Goal: Transaction & Acquisition: Book appointment/travel/reservation

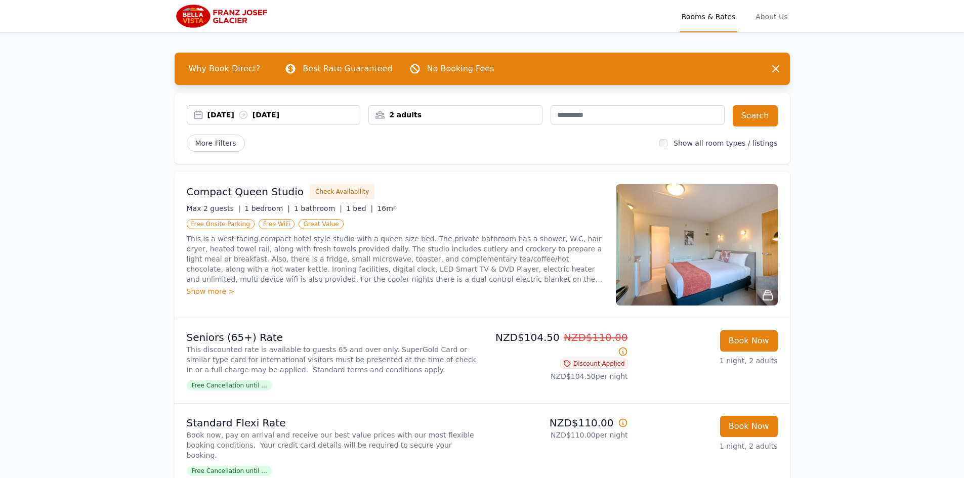
click at [322, 114] on div "[DATE] [DATE]" at bounding box center [283, 115] width 153 height 10
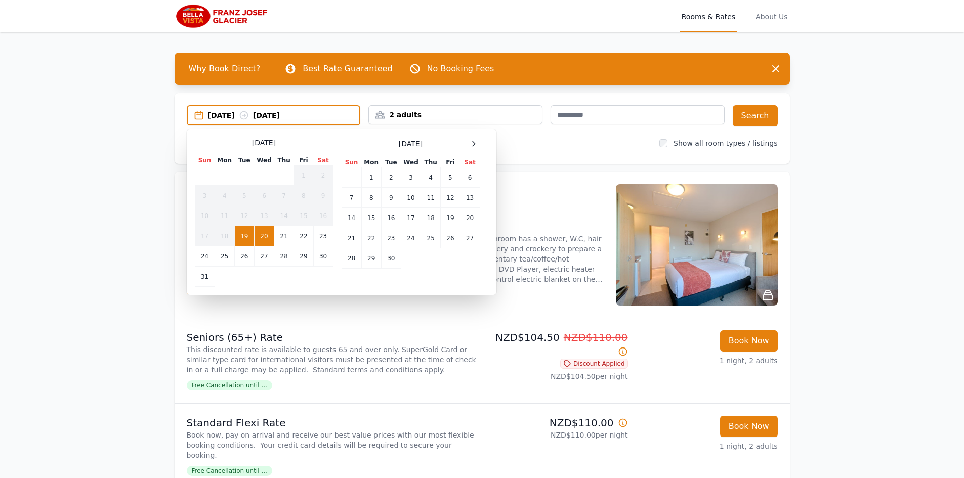
click at [468, 146] on span at bounding box center [474, 144] width 12 height 12
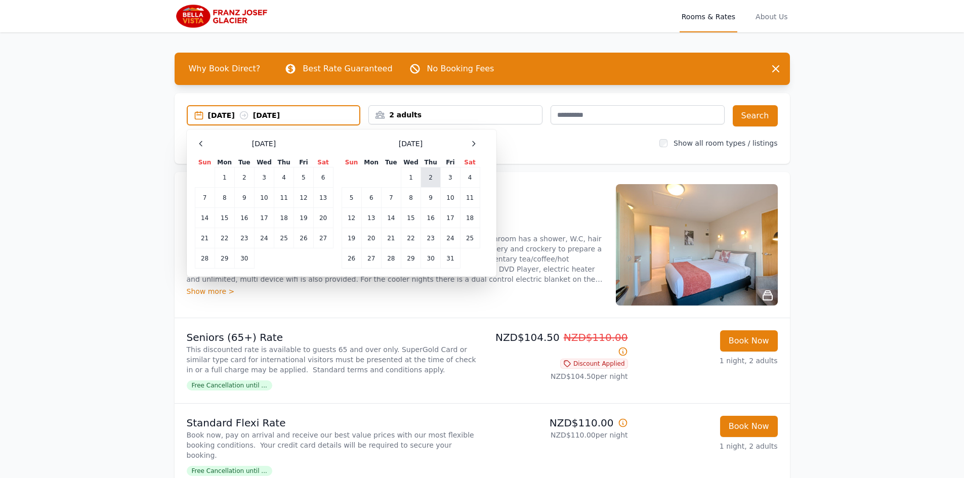
click at [438, 180] on td "2" at bounding box center [431, 178] width 20 height 20
click at [448, 179] on td "3" at bounding box center [450, 178] width 19 height 20
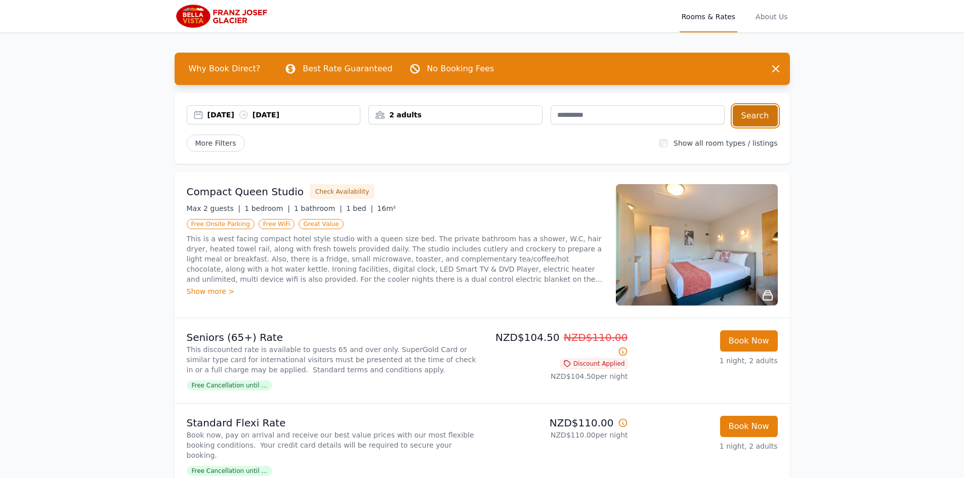
click at [764, 118] on button "Search" at bounding box center [755, 115] width 45 height 21
click at [356, 257] on p "This is a west facing compact hotel style studio with a queen size bed. The pri…" at bounding box center [395, 259] width 417 height 51
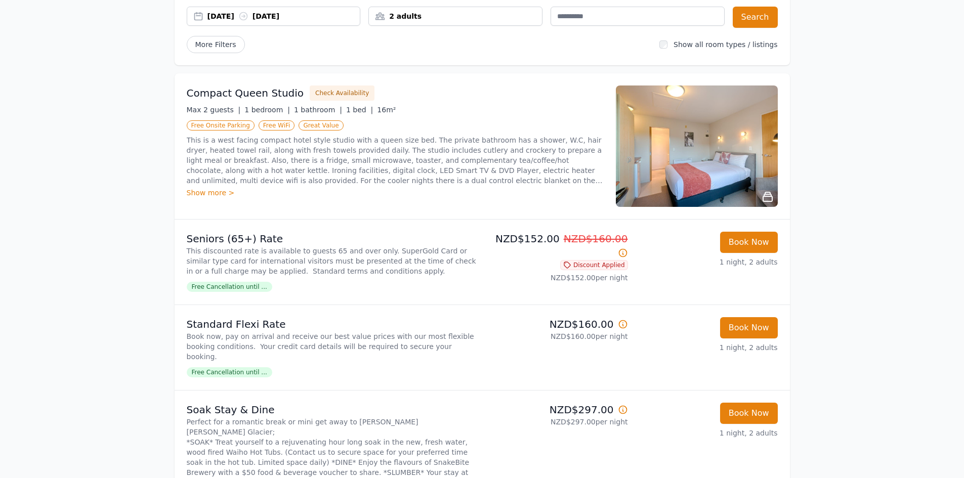
scroll to position [101, 0]
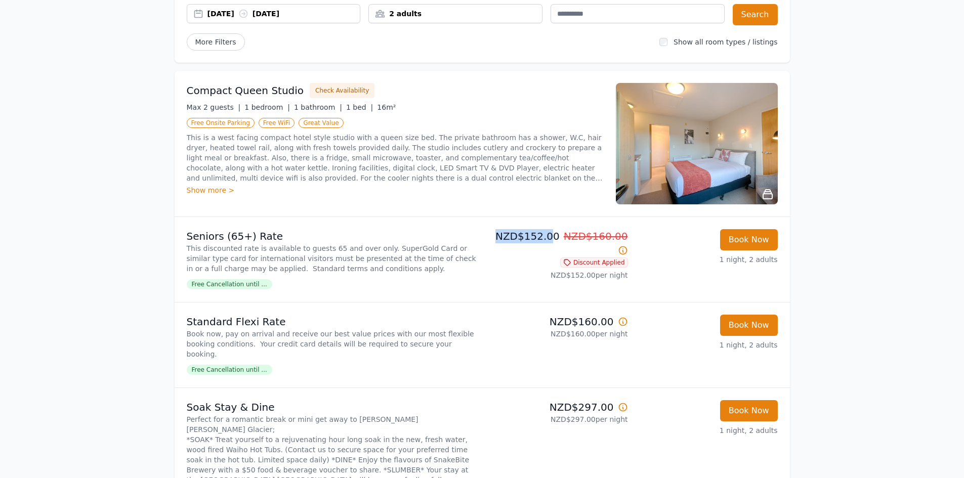
drag, startPoint x: 499, startPoint y: 237, endPoint x: 546, endPoint y: 236, distance: 46.6
click at [546, 236] on p "NZD$152.00 NZD$160.00" at bounding box center [557, 243] width 142 height 28
click at [549, 236] on p "NZD$152.00 NZD$160.00" at bounding box center [557, 243] width 142 height 28
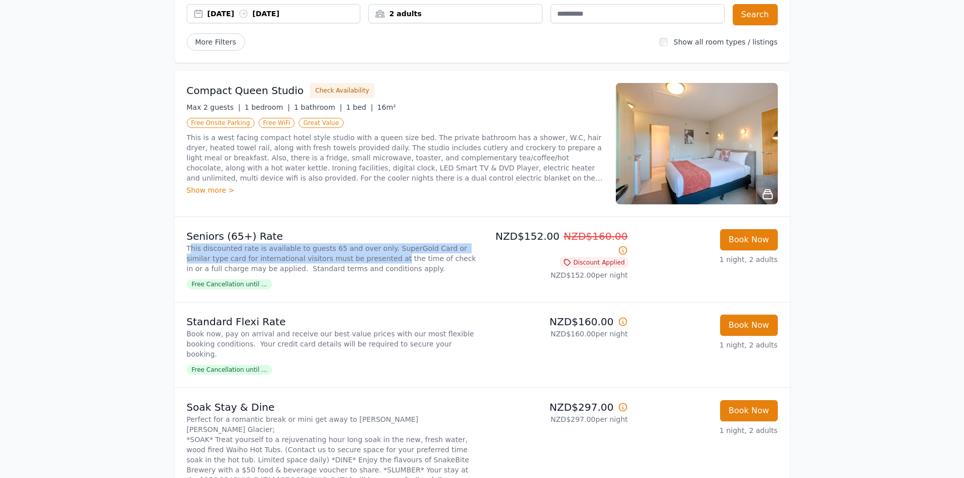
drag, startPoint x: 189, startPoint y: 250, endPoint x: 360, endPoint y: 265, distance: 171.7
click at [360, 265] on p "This discounted rate is available to guests 65 and over only. SuperGold Card or…" at bounding box center [332, 258] width 291 height 30
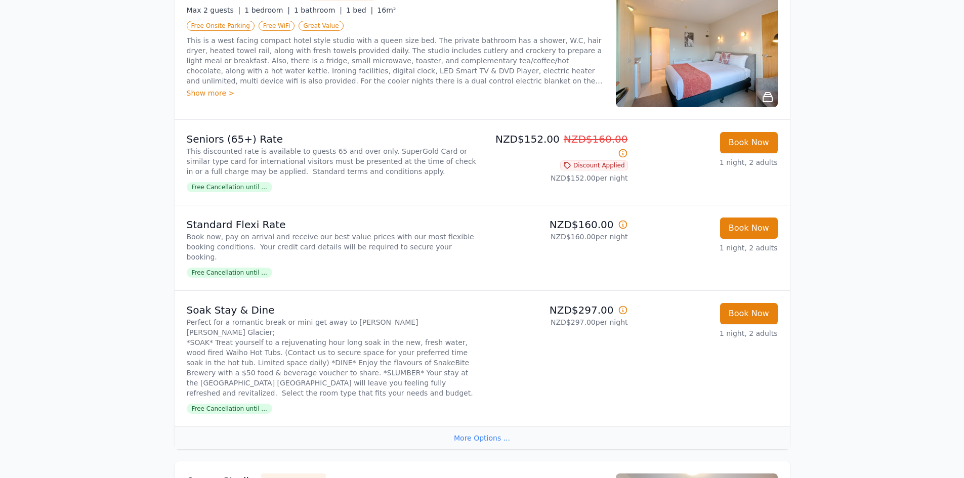
scroll to position [202, 0]
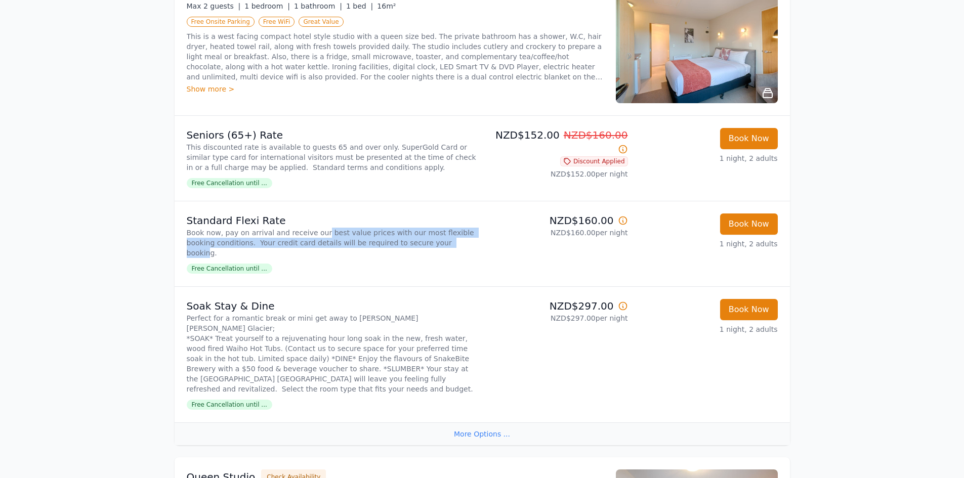
drag, startPoint x: 327, startPoint y: 237, endPoint x: 415, endPoint y: 239, distance: 88.1
click at [415, 239] on p "Book now, pay on arrival and receive our best value prices with our most flexib…" at bounding box center [332, 243] width 291 height 30
drag, startPoint x: 221, startPoint y: 236, endPoint x: 348, endPoint y: 240, distance: 126.6
click at [348, 240] on p "Book now, pay on arrival and receive our best value prices with our most flexib…" at bounding box center [332, 243] width 291 height 30
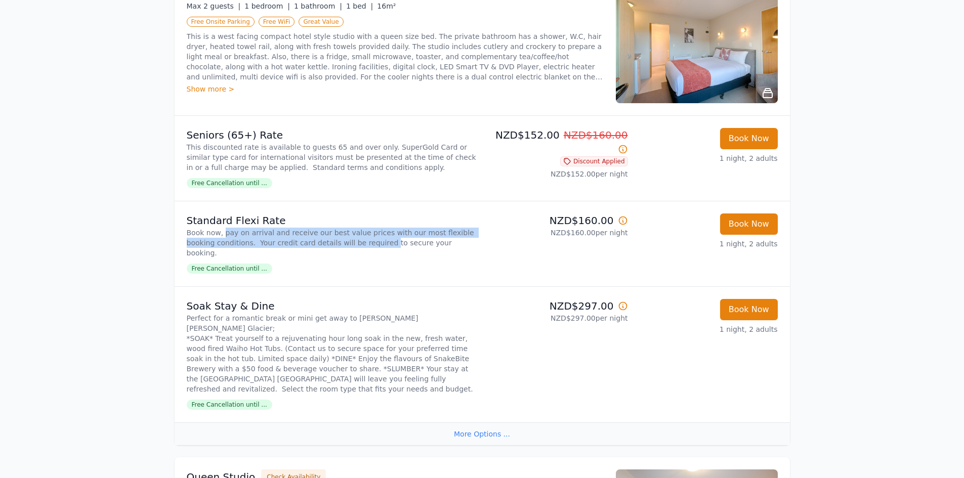
click at [348, 240] on p "Book now, pay on arrival and receive our best value prices with our most flexib…" at bounding box center [332, 243] width 291 height 30
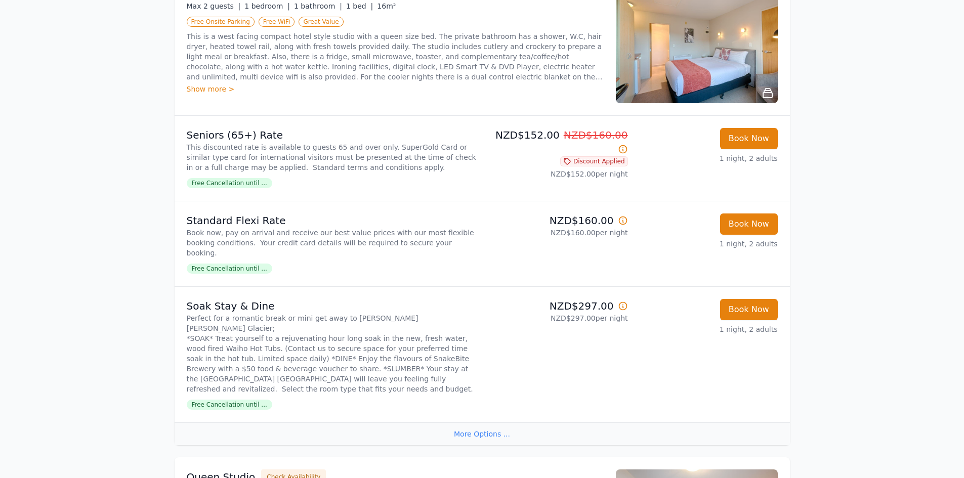
click at [582, 230] on p "NZD$160.00 per night" at bounding box center [557, 233] width 142 height 10
click at [623, 224] on icon at bounding box center [623, 221] width 10 height 10
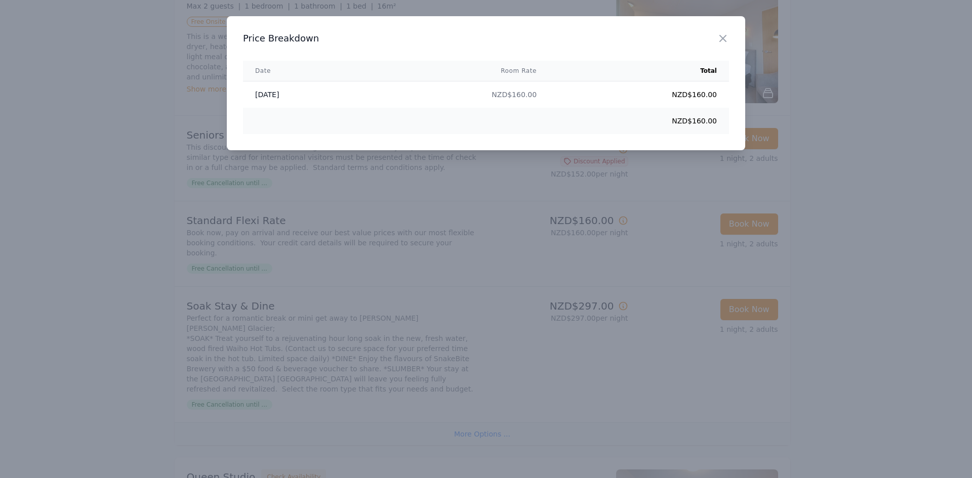
click at [722, 47] on div "Close" at bounding box center [731, 32] width 28 height 32
click at [723, 41] on icon "button" at bounding box center [723, 38] width 12 height 12
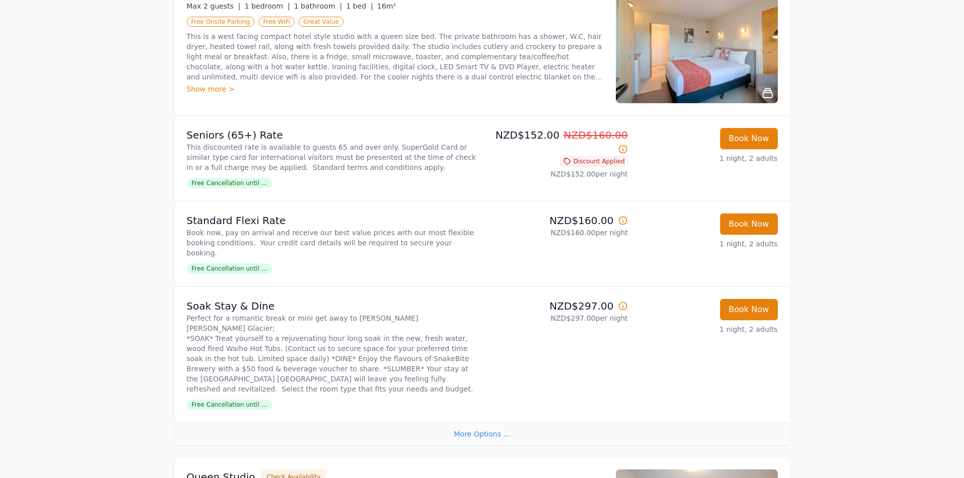
scroll to position [0, 0]
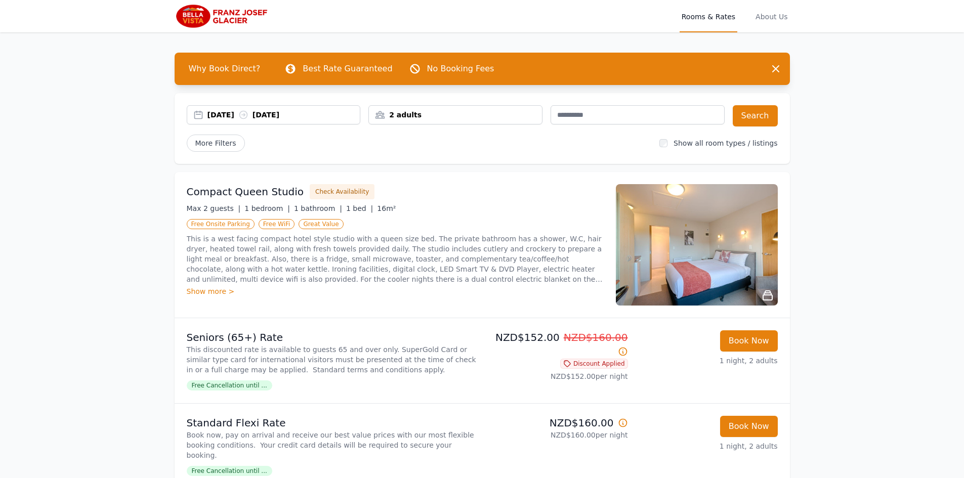
click at [387, 253] on p "This is a west facing compact hotel style studio with a queen size bed. The pri…" at bounding box center [395, 259] width 417 height 51
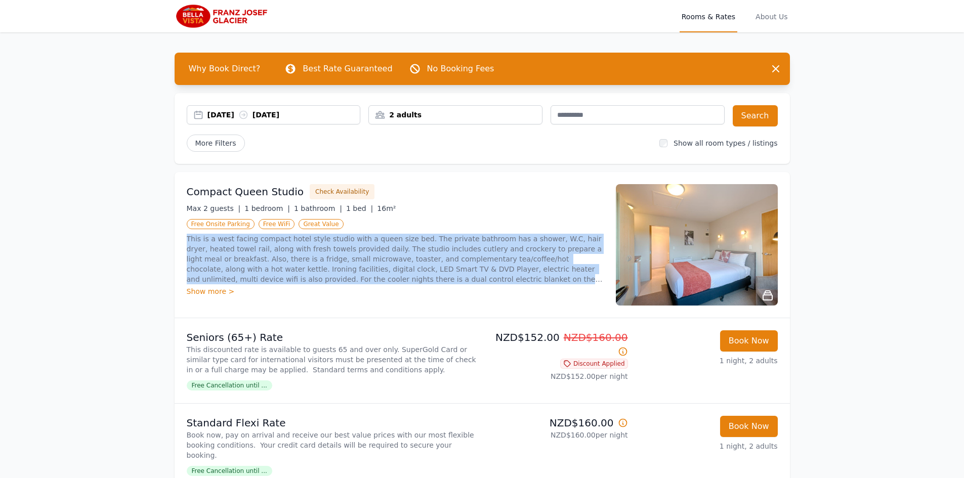
click at [387, 253] on p "This is a west facing compact hotel style studio with a queen size bed. The pri…" at bounding box center [395, 259] width 417 height 51
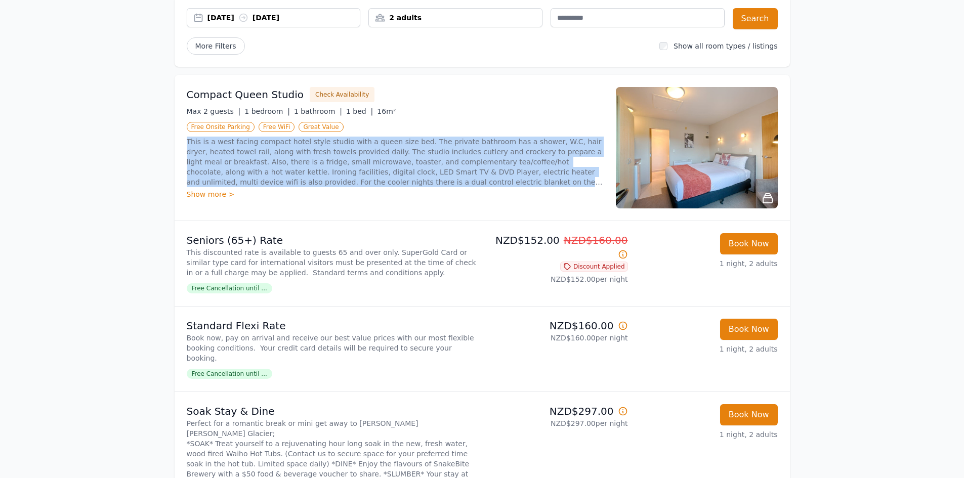
scroll to position [101, 0]
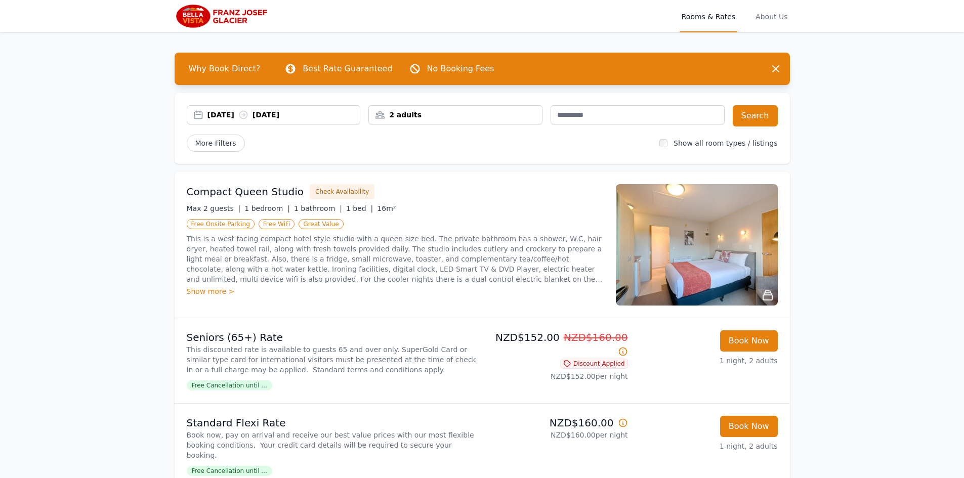
click at [375, 283] on p "This is a west facing compact hotel style studio with a queen size bed. The pri…" at bounding box center [395, 259] width 417 height 51
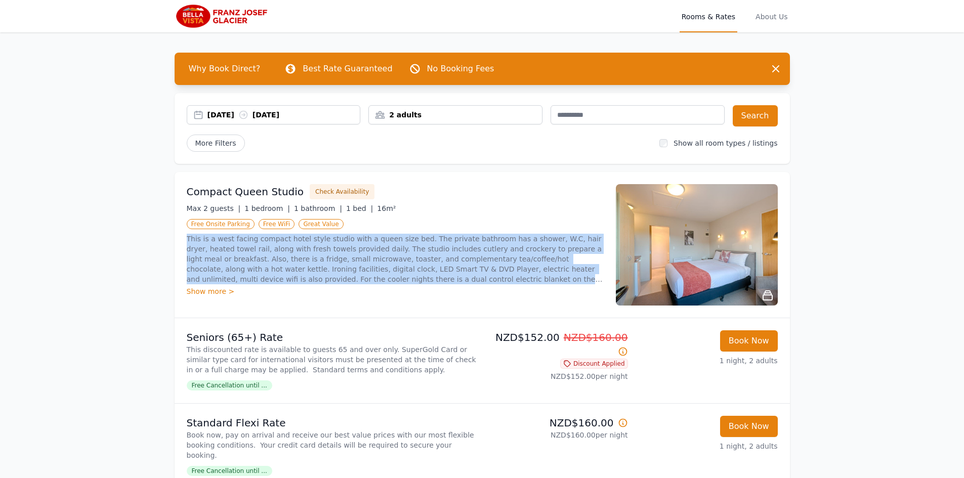
click at [375, 283] on p "This is a west facing compact hotel style studio with a queen size bed. The pri…" at bounding box center [395, 259] width 417 height 51
click at [353, 263] on p "This is a west facing compact hotel style studio with a queen size bed. The pri…" at bounding box center [395, 259] width 417 height 51
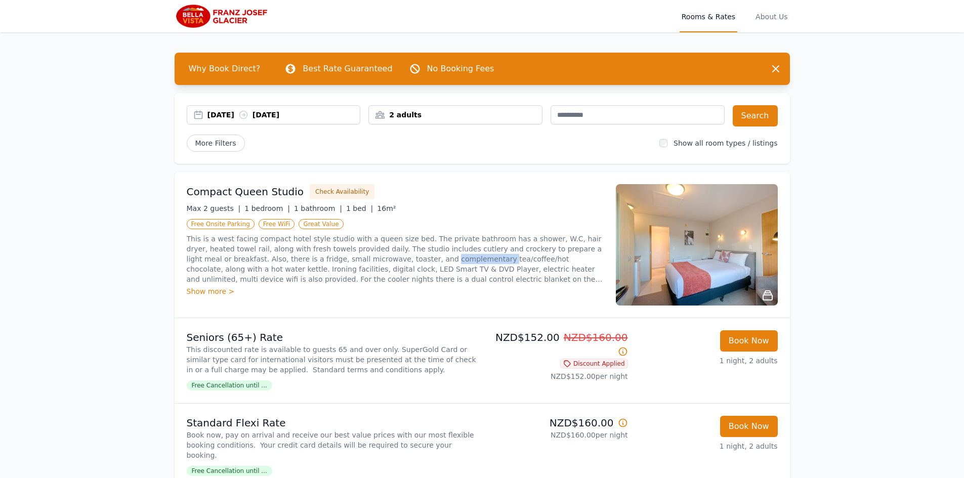
click at [353, 263] on p "This is a west facing compact hotel style studio with a queen size bed. The pri…" at bounding box center [395, 259] width 417 height 51
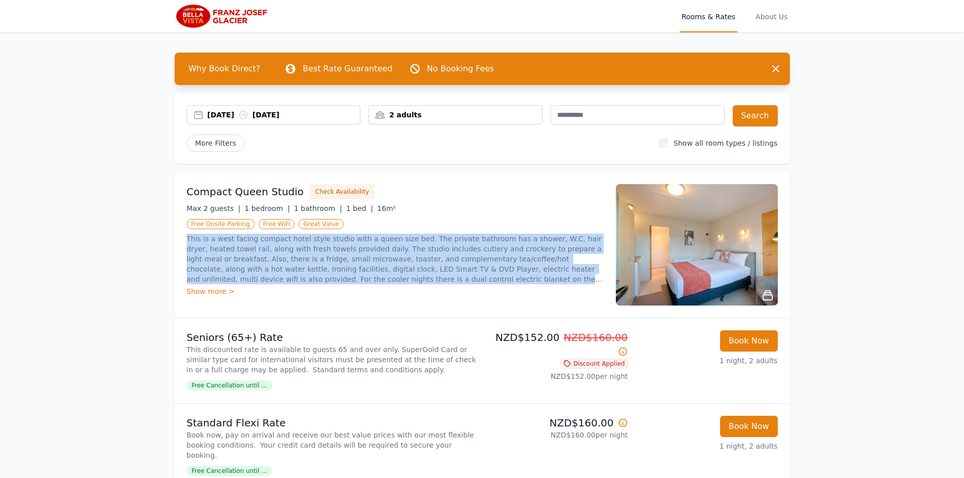
click at [353, 263] on p "This is a west facing compact hotel style studio with a queen size bed. The pri…" at bounding box center [395, 259] width 417 height 51
